Goal: Leave review/rating: Leave review/rating

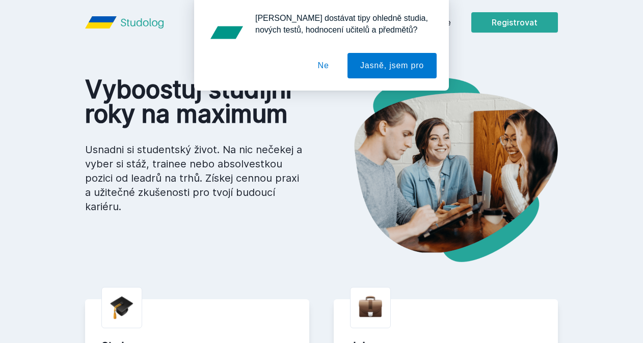
click at [323, 68] on button "Ne" at bounding box center [323, 65] width 37 height 25
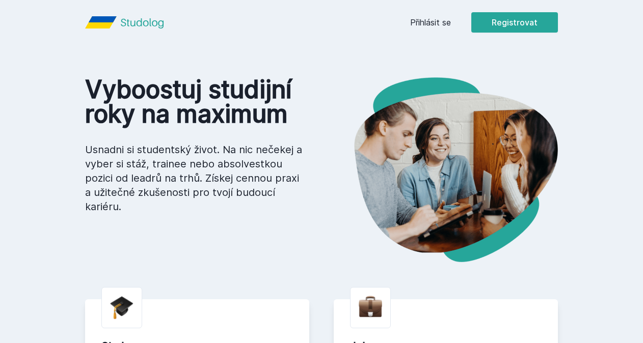
click at [438, 22] on link "Přihlásit se" at bounding box center [430, 22] width 41 height 12
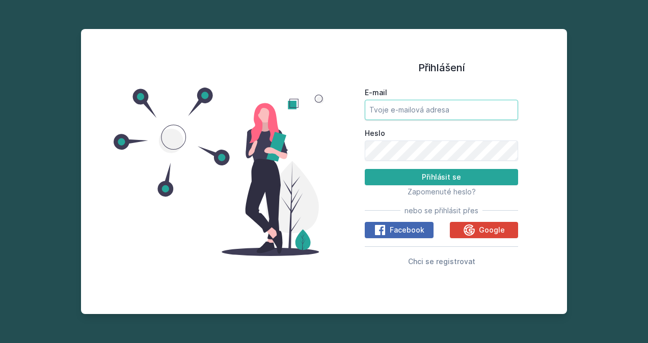
click at [422, 111] on input "E-mail" at bounding box center [441, 110] width 153 height 20
type input "vercabartonova123@email.cz"
click at [365, 169] on button "Přihlásit se" at bounding box center [441, 177] width 153 height 16
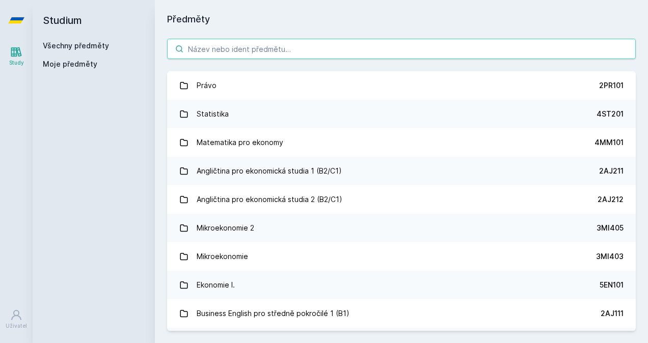
click at [276, 48] on input "search" at bounding box center [401, 49] width 469 height 20
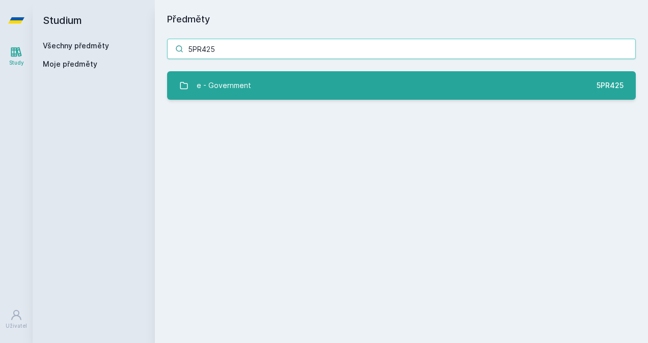
type input "5PR425"
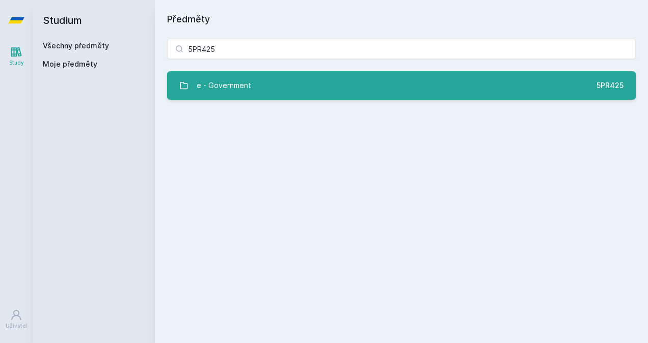
click at [239, 90] on div "e - Government" at bounding box center [224, 85] width 54 height 20
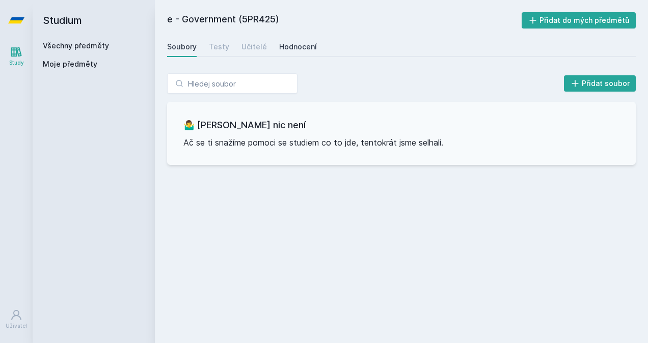
click at [295, 43] on div "Hodnocení" at bounding box center [298, 47] width 38 height 10
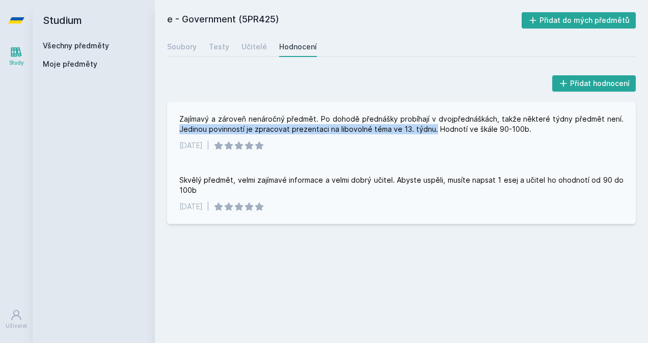
drag, startPoint x: 180, startPoint y: 129, endPoint x: 428, endPoint y: 133, distance: 248.6
click at [428, 133] on div "Zajímavý a zároveň nenáročný předmět. Po dohodě přednášky probíhají v dvojpředn…" at bounding box center [401, 124] width 444 height 20
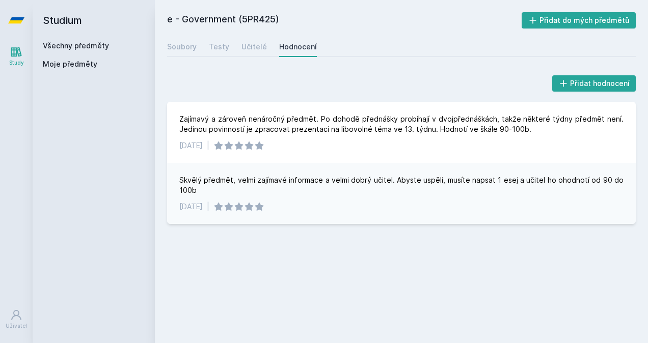
click at [452, 77] on div "Přidat hodnocení" at bounding box center [401, 83] width 469 height 20
